Goal: Task Accomplishment & Management: Complete application form

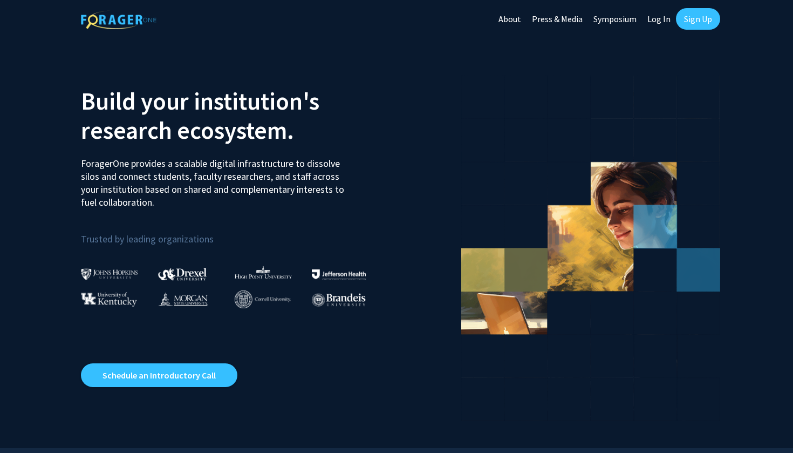
click at [690, 20] on link "Sign Up" at bounding box center [698, 19] width 44 height 22
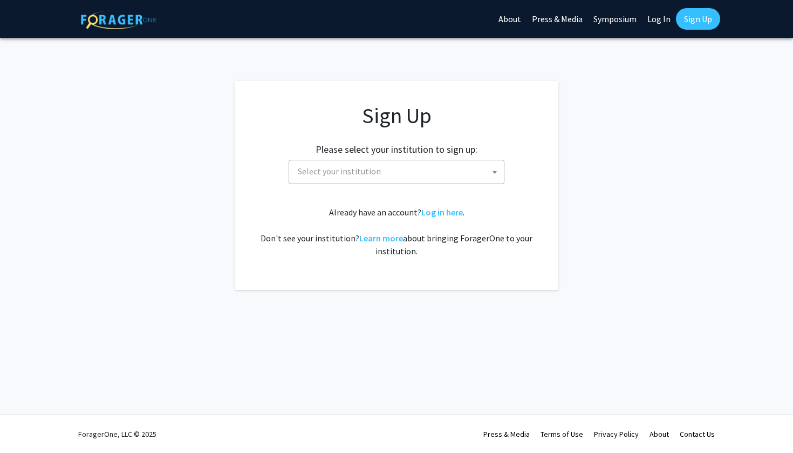
click at [443, 172] on span "Select your institution" at bounding box center [398, 171] width 210 height 22
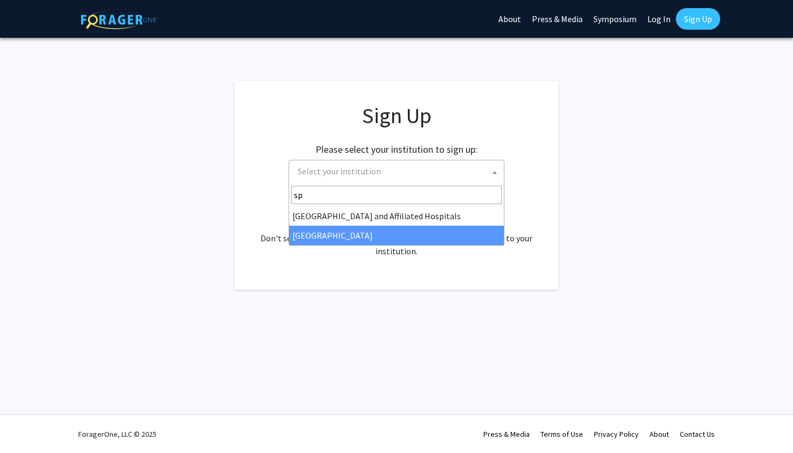
type input "sp"
select select "4"
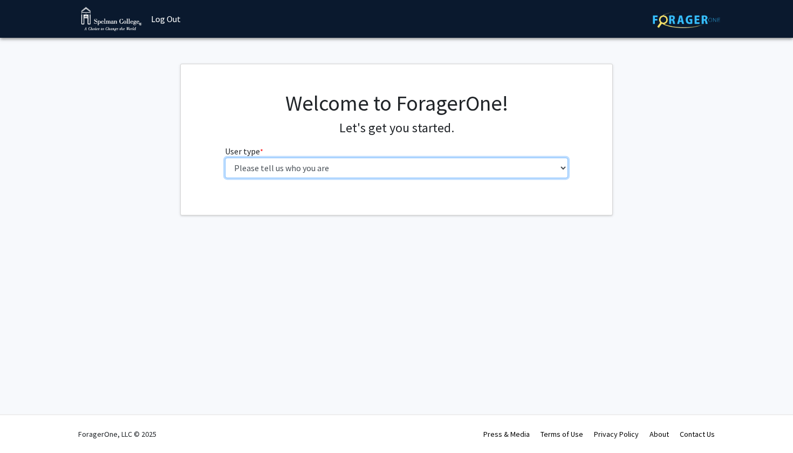
select select "1: undergrad"
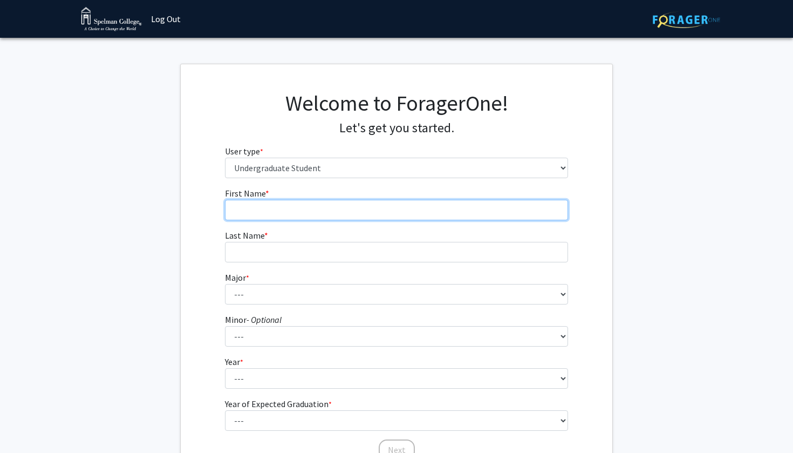
click at [279, 210] on input "First Name * required" at bounding box center [397, 210] width 344 height 20
type input "[PERSON_NAME]"
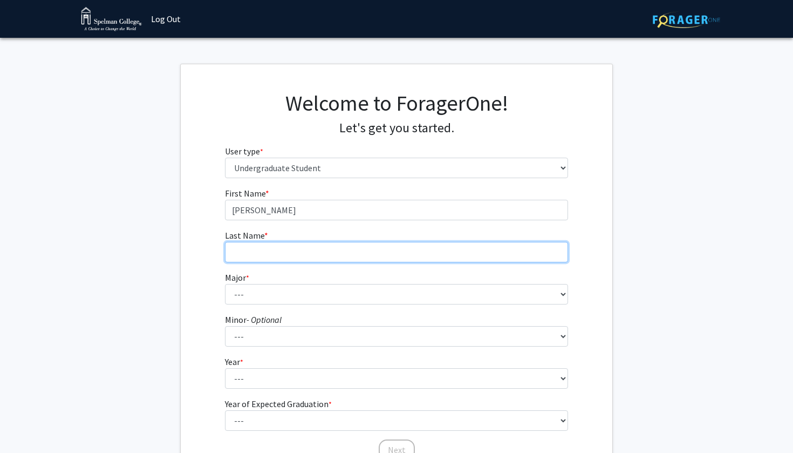
click at [307, 248] on input "Last Name * required" at bounding box center [397, 252] width 344 height 20
type input "[PERSON_NAME]"
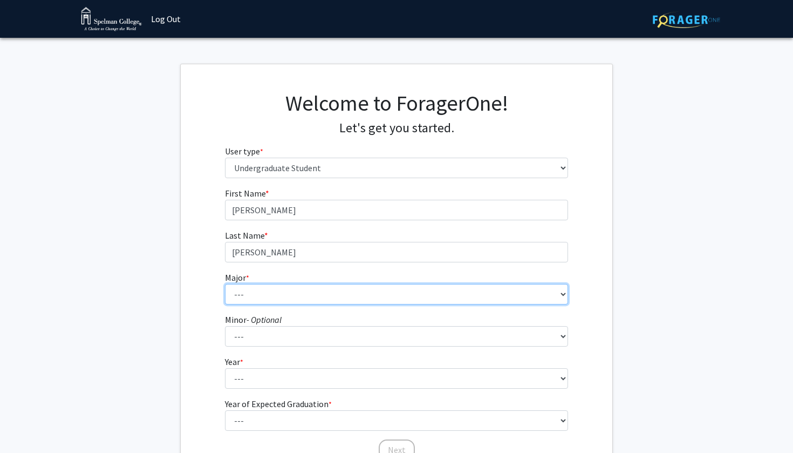
select select "11: 257"
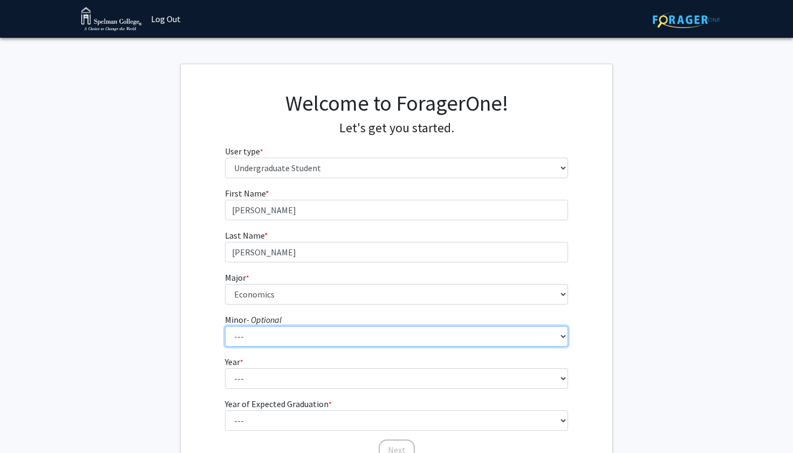
select select "22: 146"
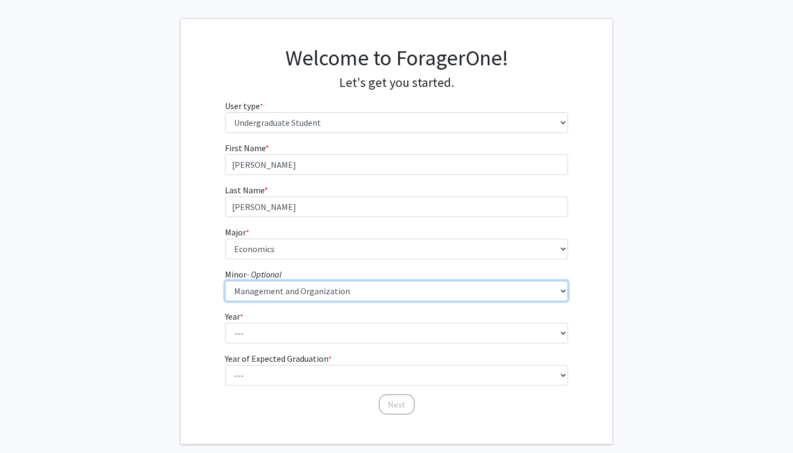
scroll to position [47, 0]
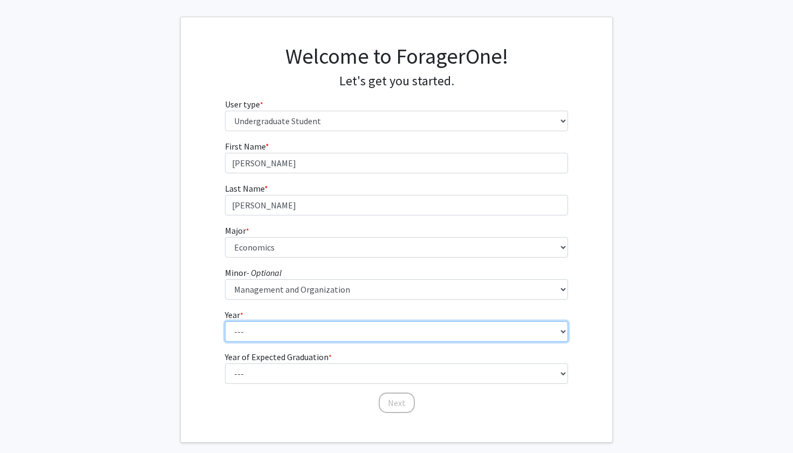
select select "2: sophomore"
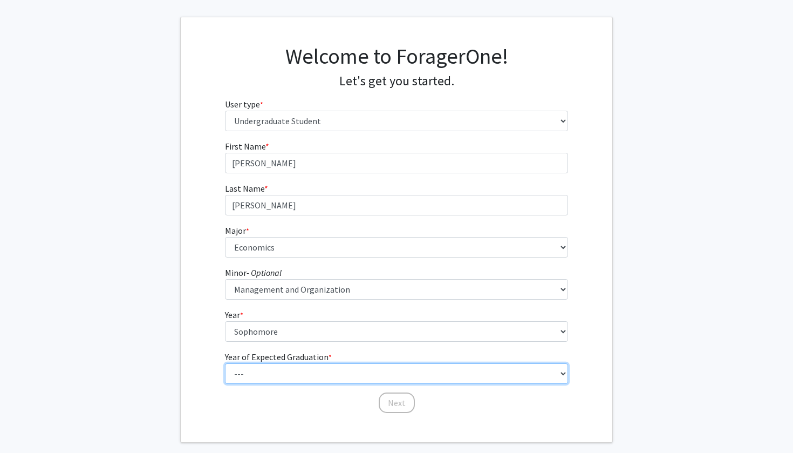
select select "4: 2028"
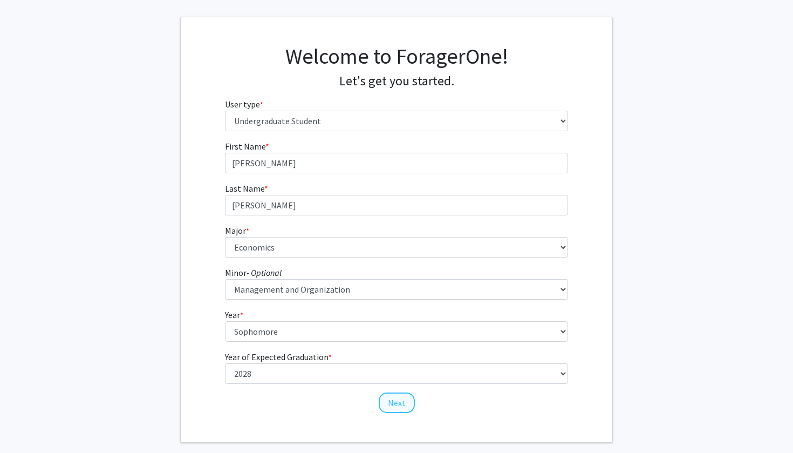
click at [395, 400] on button "Next" at bounding box center [397, 402] width 36 height 20
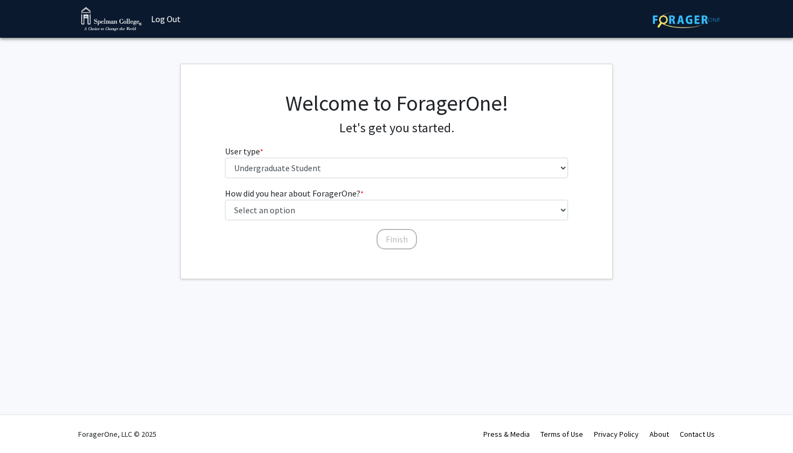
scroll to position [0, 0]
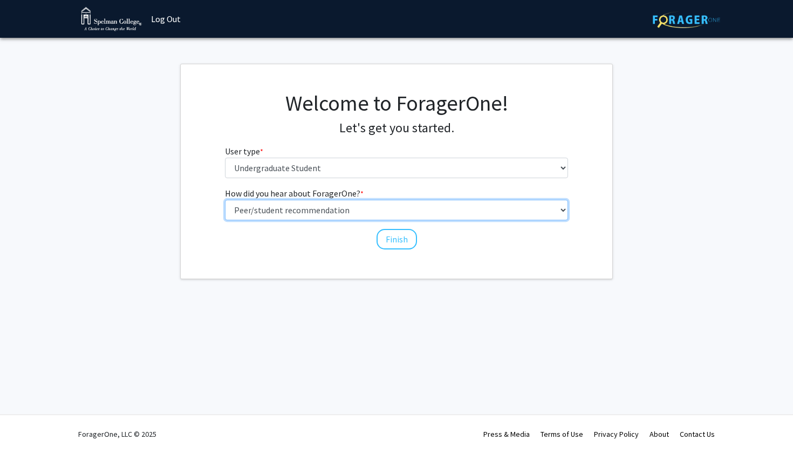
select select "2: faculty_recommendation"
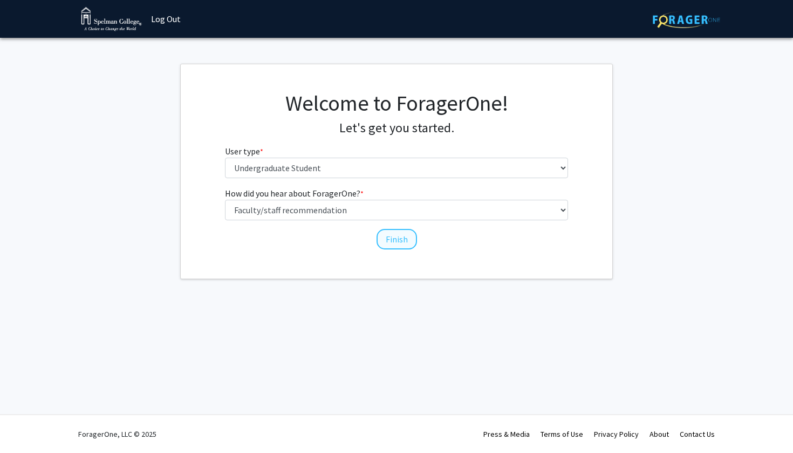
click at [392, 237] on button "Finish" at bounding box center [397, 239] width 40 height 20
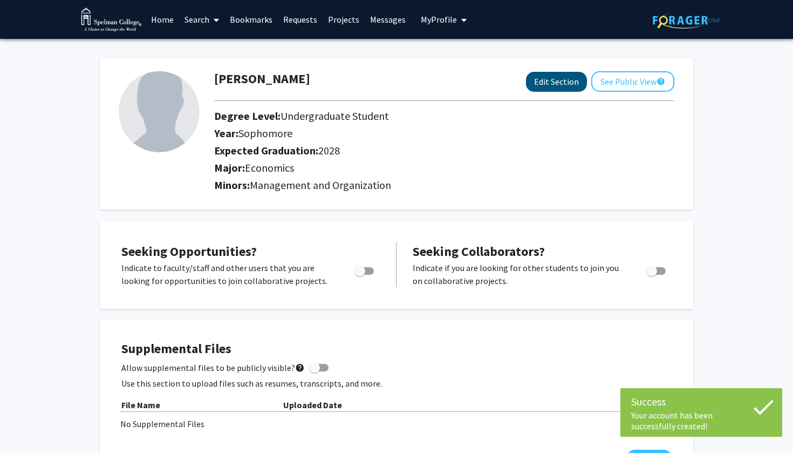
click at [552, 86] on button "Edit Section" at bounding box center [556, 82] width 61 height 20
select select "sophomore"
select select "2028"
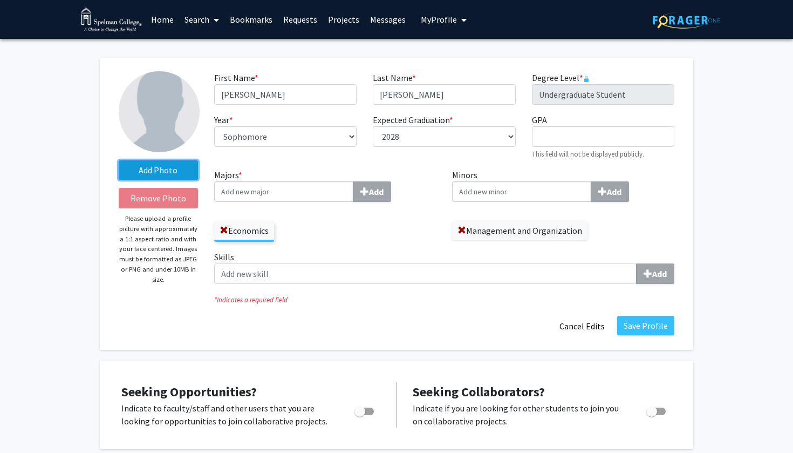
click at [166, 179] on label "Add Photo" at bounding box center [158, 169] width 79 height 19
click at [0, 0] on input "Add Photo" at bounding box center [0, 0] width 0 height 0
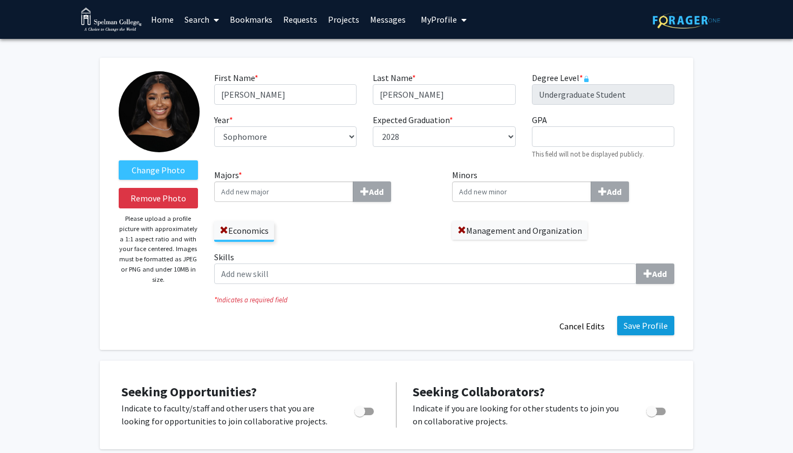
click at [637, 330] on button "Save Profile" at bounding box center [645, 325] width 57 height 19
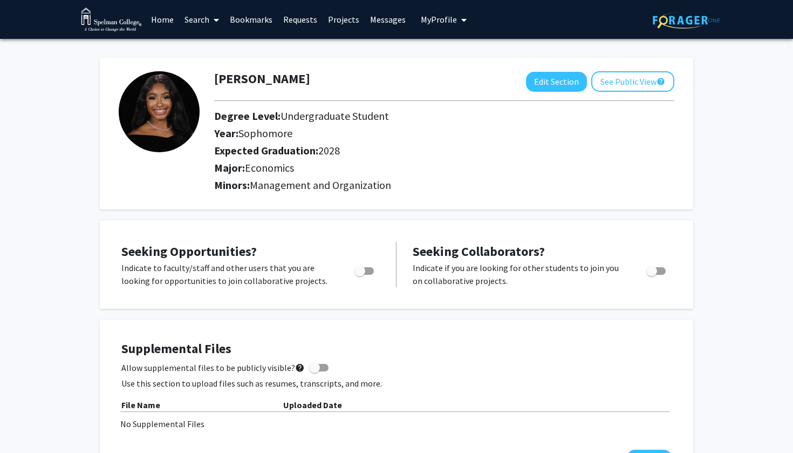
click at [202, 23] on link "Search" at bounding box center [201, 20] width 45 height 38
click at [344, 22] on link "Projects" at bounding box center [344, 20] width 42 height 38
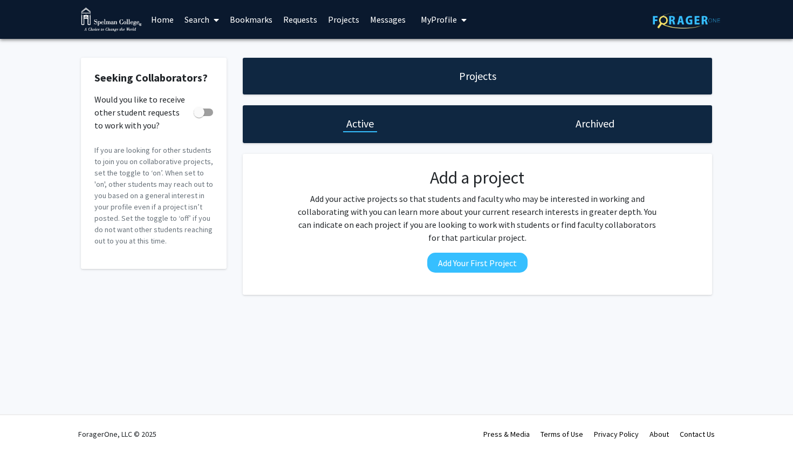
click at [578, 131] on h1 "Archived" at bounding box center [595, 123] width 39 height 15
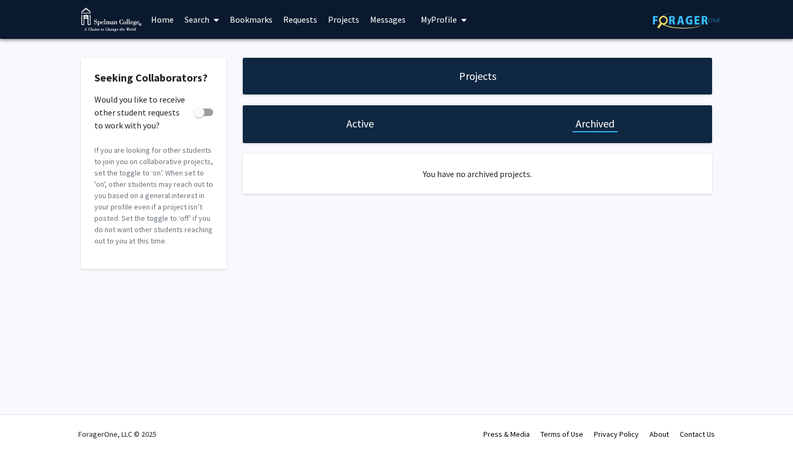
click at [154, 14] on link "Home" at bounding box center [162, 20] width 33 height 38
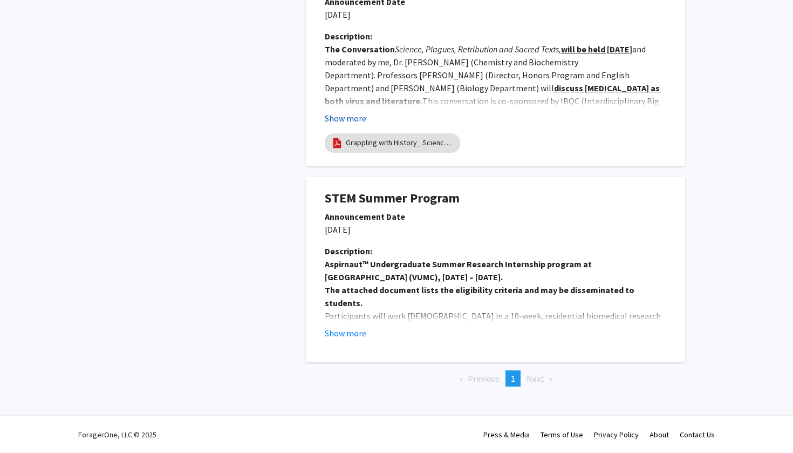
scroll to position [907, 0]
click at [341, 334] on button "Show more" at bounding box center [346, 333] width 42 height 13
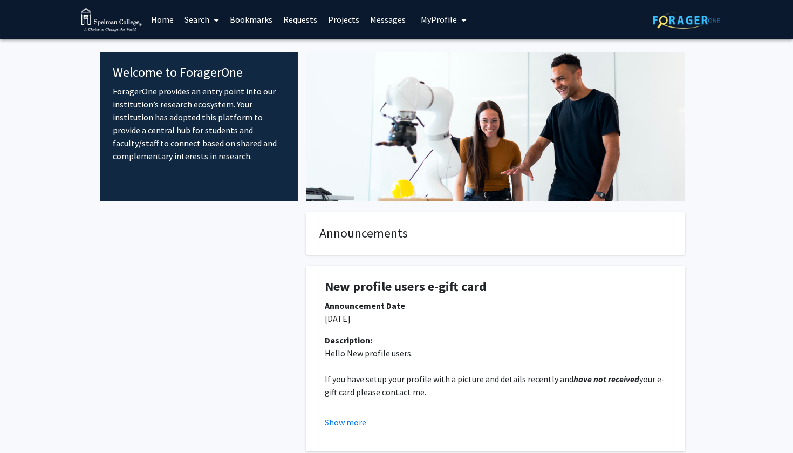
scroll to position [0, 0]
click at [244, 17] on link "Bookmarks" at bounding box center [250, 20] width 53 height 38
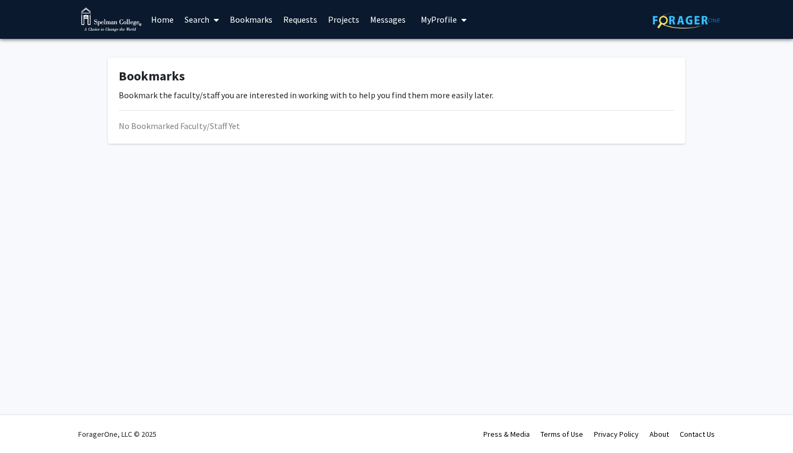
click at [375, 24] on link "Messages" at bounding box center [388, 20] width 46 height 38
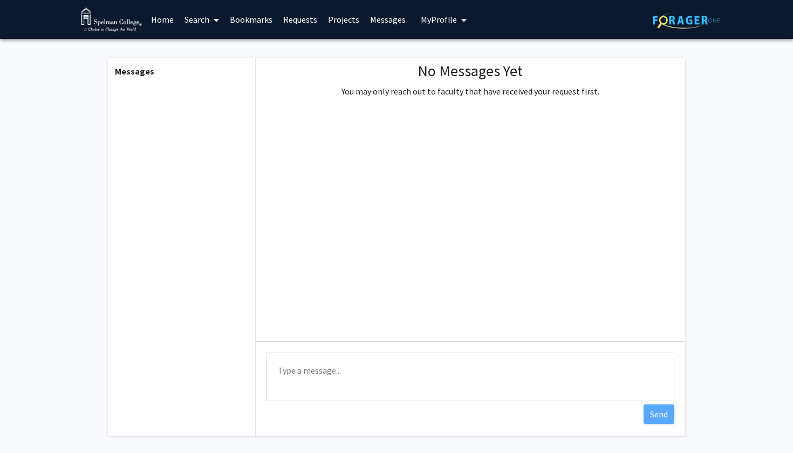
click at [339, 20] on link "Projects" at bounding box center [344, 20] width 42 height 38
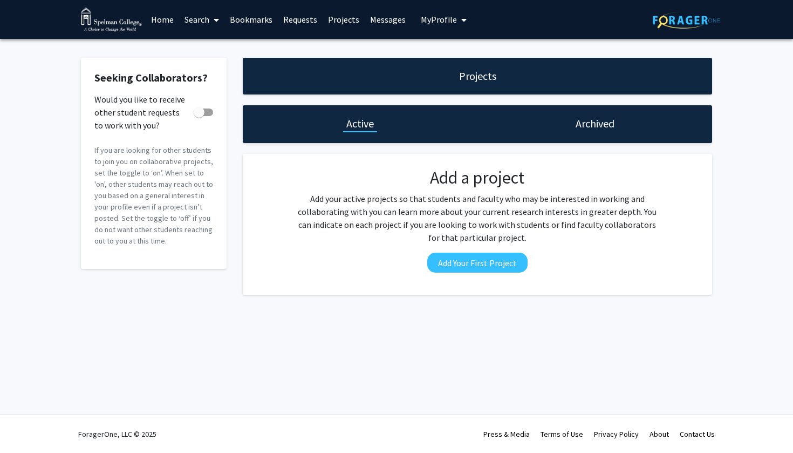
click at [305, 18] on link "Requests" at bounding box center [300, 20] width 45 height 38
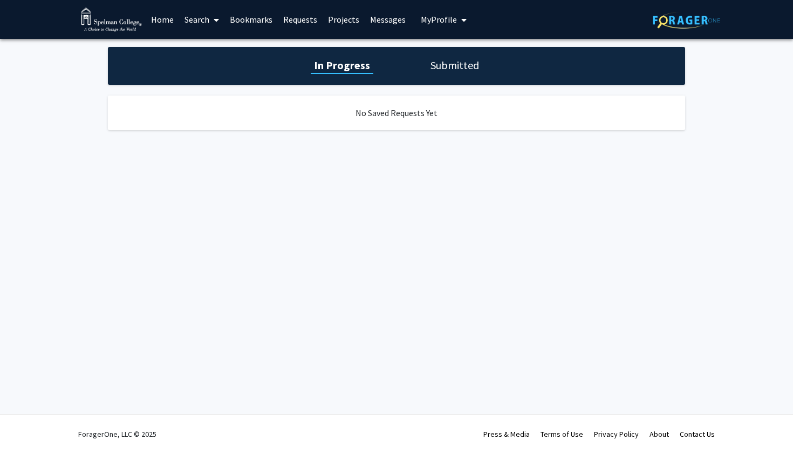
click at [260, 22] on link "Bookmarks" at bounding box center [250, 20] width 53 height 38
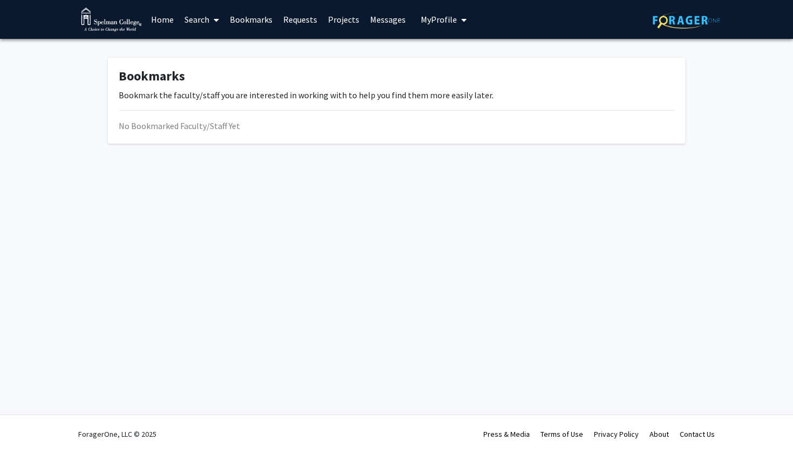
click at [208, 19] on link "Search" at bounding box center [201, 20] width 45 height 38
click at [217, 55] on span "Faculty/Staff" at bounding box center [218, 50] width 79 height 22
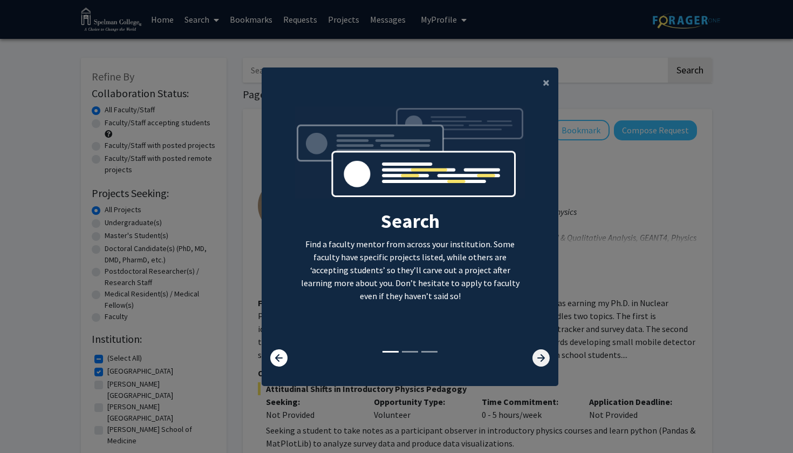
click at [542, 358] on icon at bounding box center [540, 357] width 17 height 17
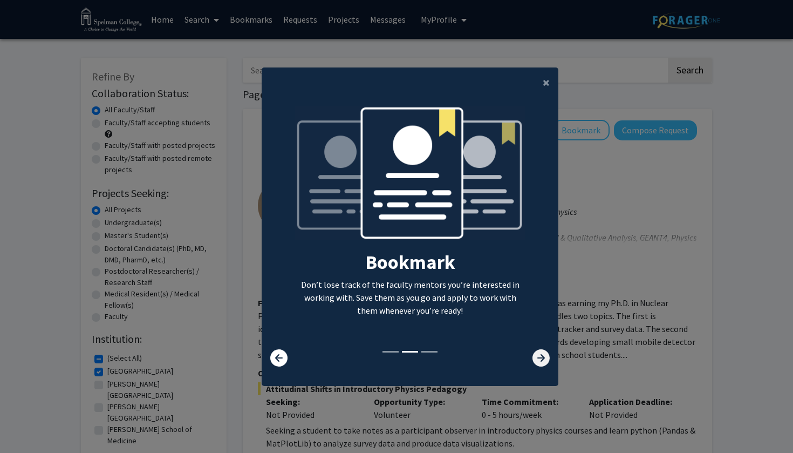
click at [541, 358] on icon at bounding box center [540, 357] width 17 height 17
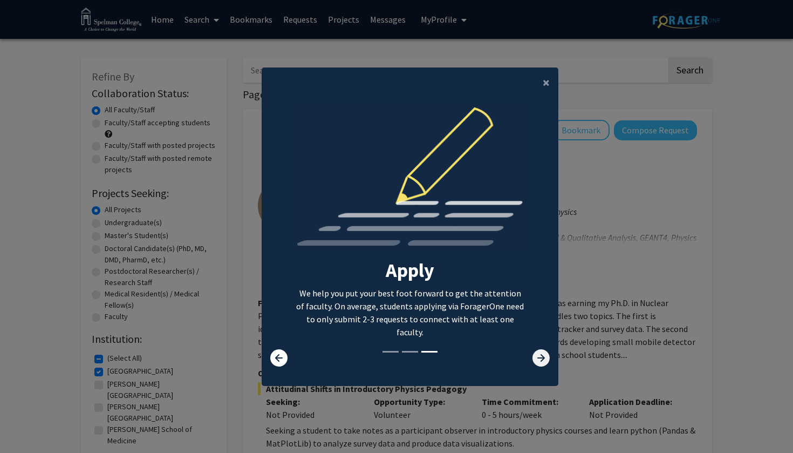
click at [539, 358] on icon at bounding box center [540, 357] width 17 height 17
click at [538, 359] on icon at bounding box center [540, 357] width 17 height 17
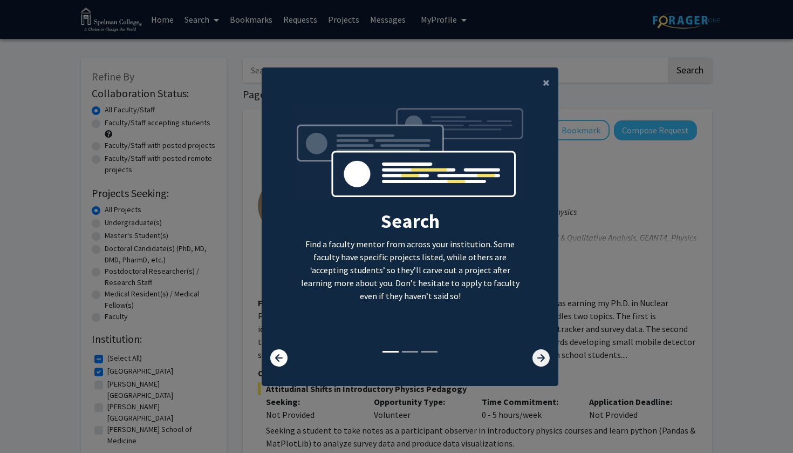
click at [537, 359] on icon at bounding box center [540, 357] width 17 height 17
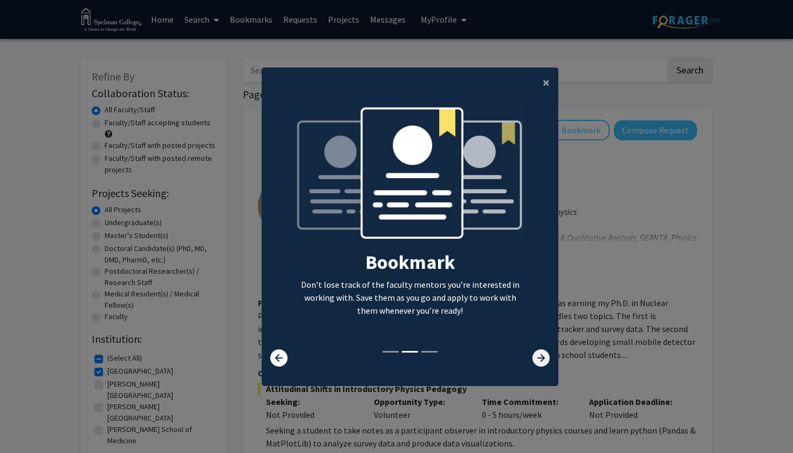
click at [537, 359] on icon at bounding box center [540, 357] width 17 height 17
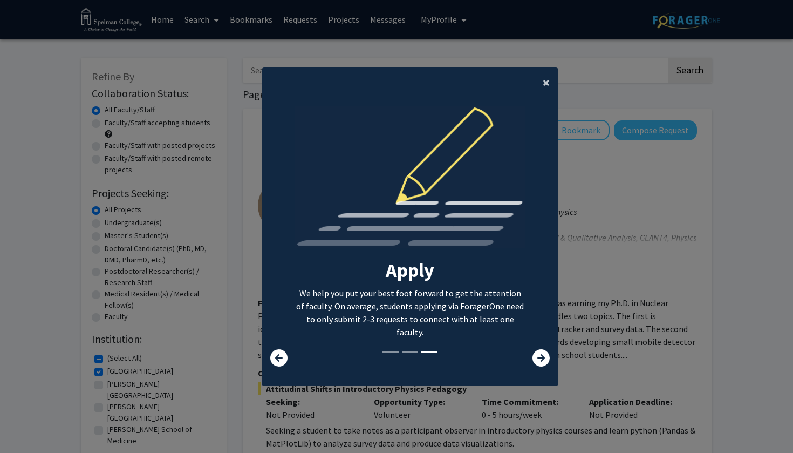
click at [539, 85] on button "×" at bounding box center [546, 82] width 24 height 30
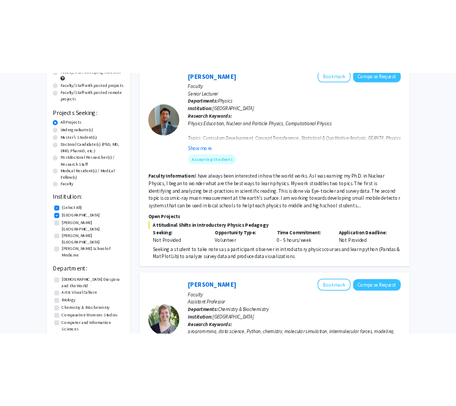
scroll to position [360, 0]
